Goal: Find specific page/section: Find specific page/section

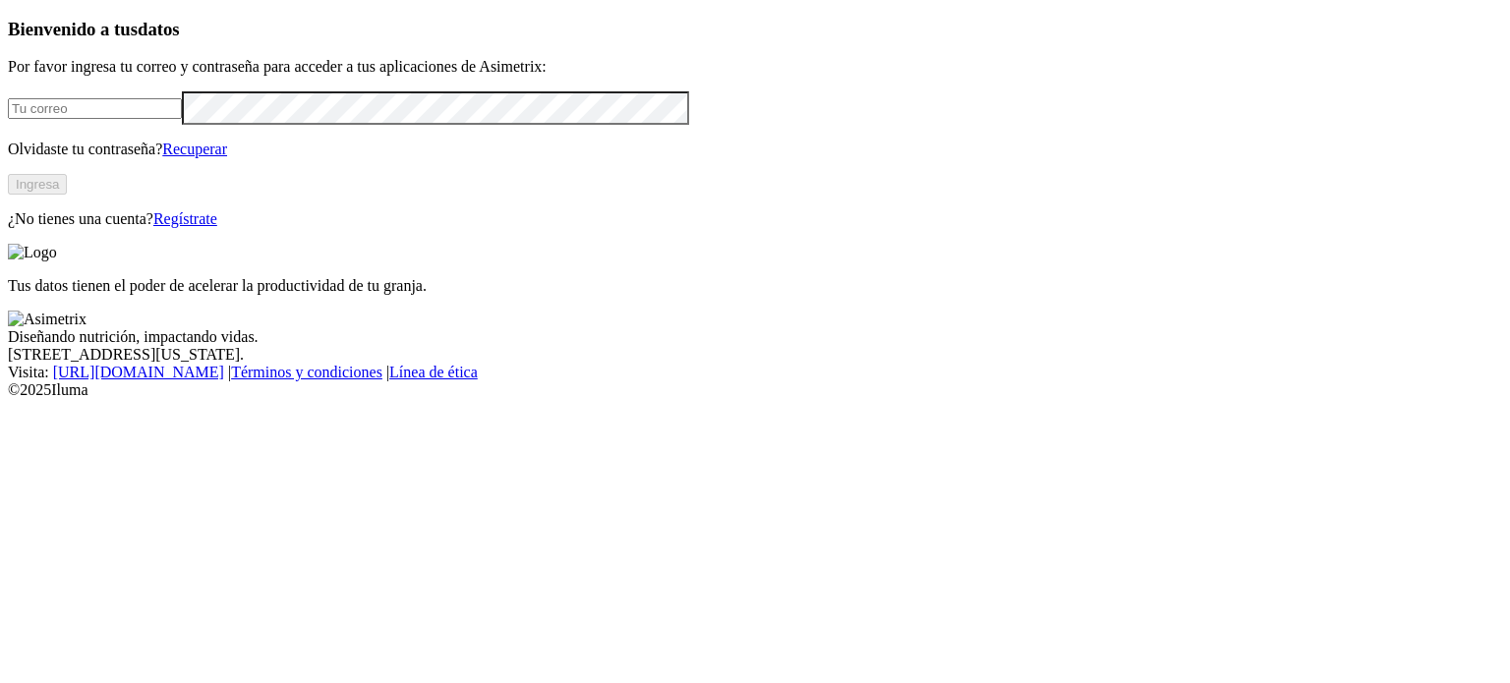
type input "[PERSON_NAME][EMAIL_ADDRESS][PERSON_NAME][DOMAIN_NAME]"
click at [67, 195] on button "Ingresa" at bounding box center [37, 184] width 59 height 21
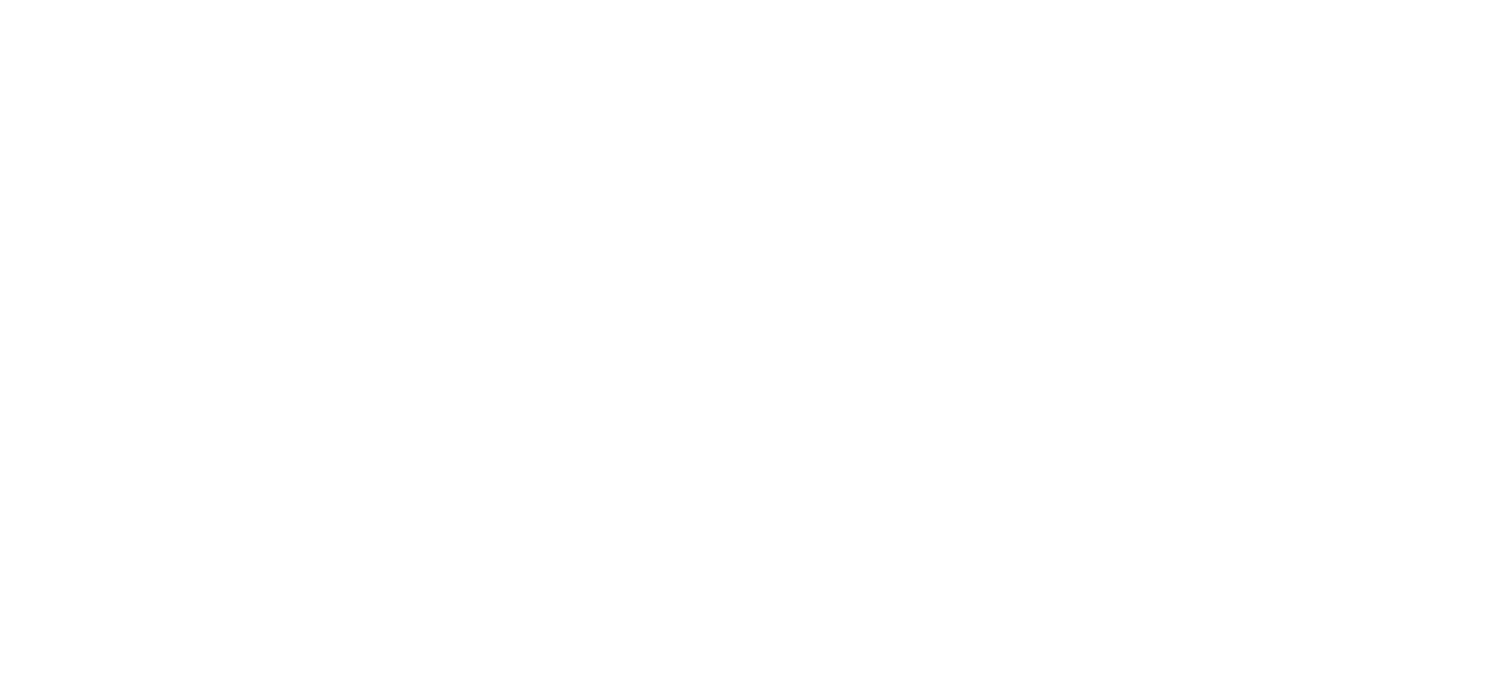
type input "CONS"
